Goal: Information Seeking & Learning: Learn about a topic

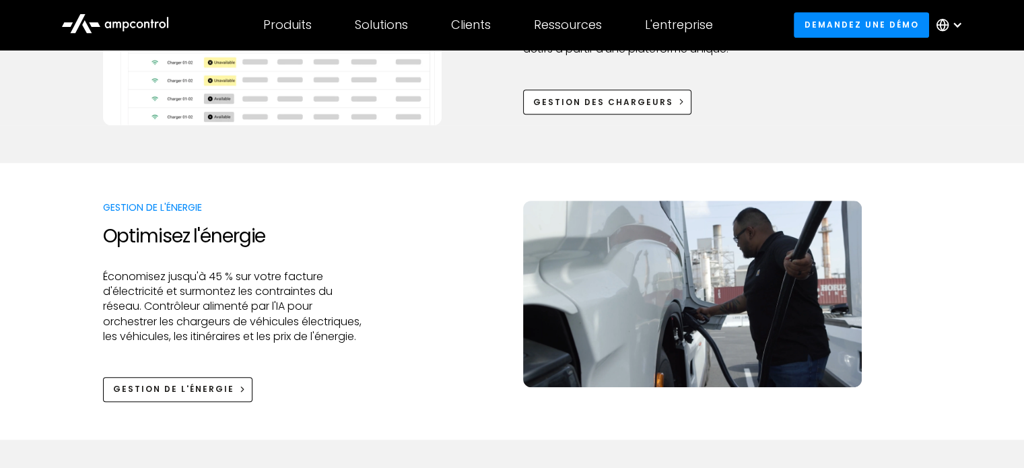
scroll to position [673, 0]
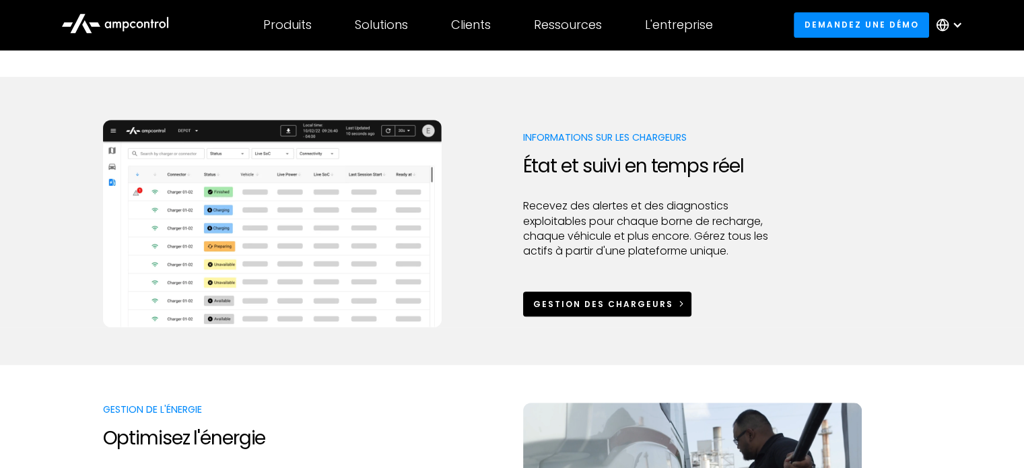
click at [559, 304] on div "Gestion des chargeurs" at bounding box center [603, 304] width 140 height 12
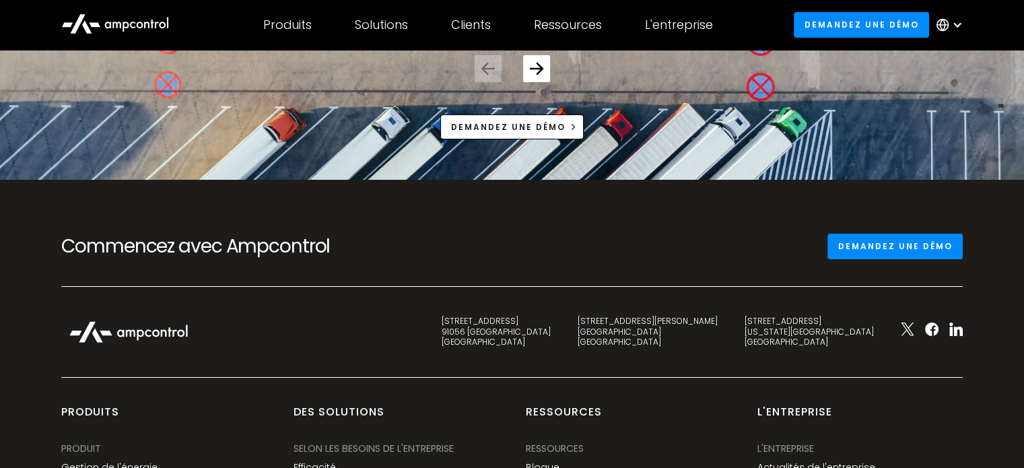
scroll to position [4646, 0]
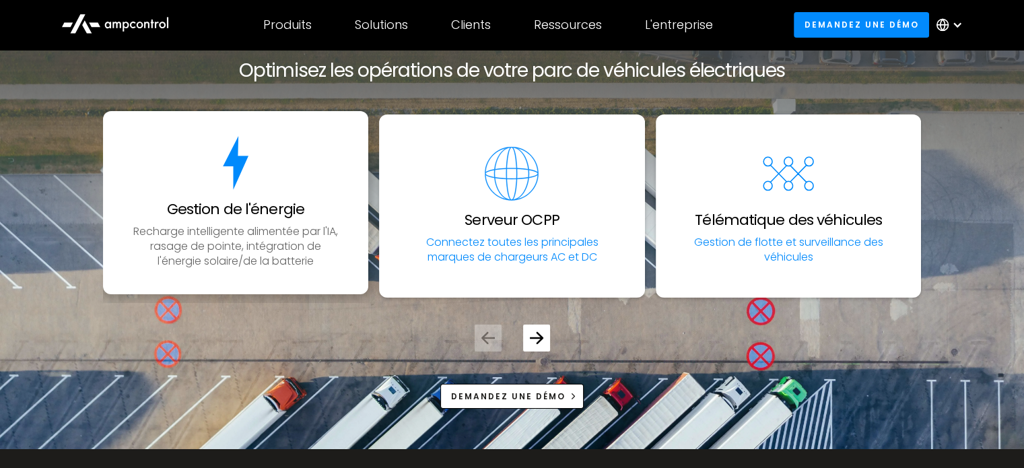
click at [258, 176] on img "1 / 5" at bounding box center [236, 163] width 54 height 54
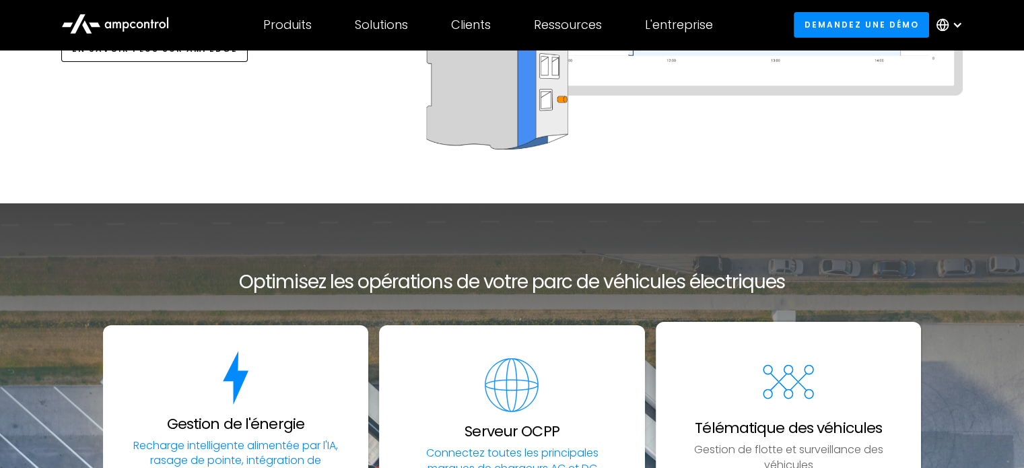
scroll to position [4646, 0]
